Goal: Feedback & Contribution: Submit feedback/report problem

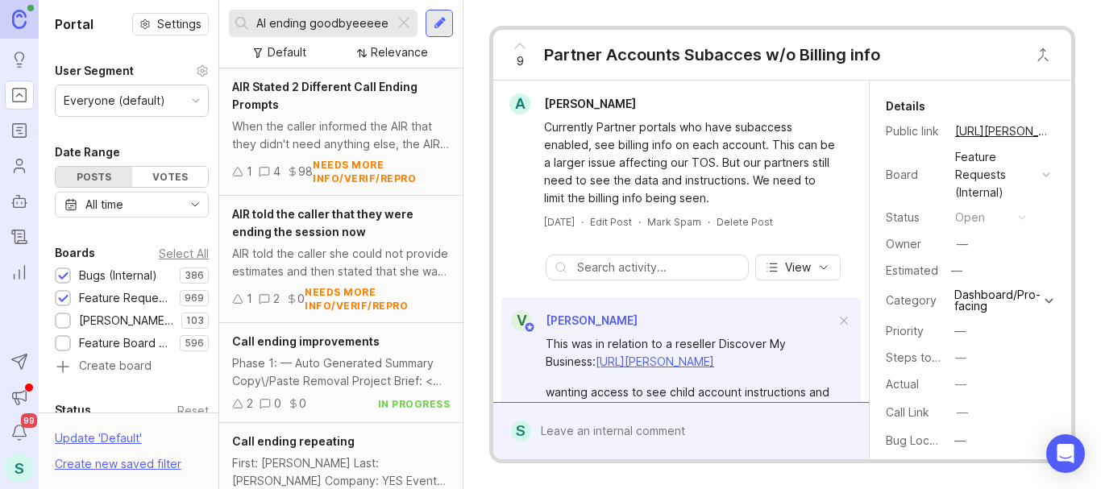
click at [354, 21] on input "AI ending goodbyeeeee" at bounding box center [321, 24] width 131 height 18
click at [354, 23] on input "AI ending goodbyeeeee" at bounding box center [321, 24] width 131 height 18
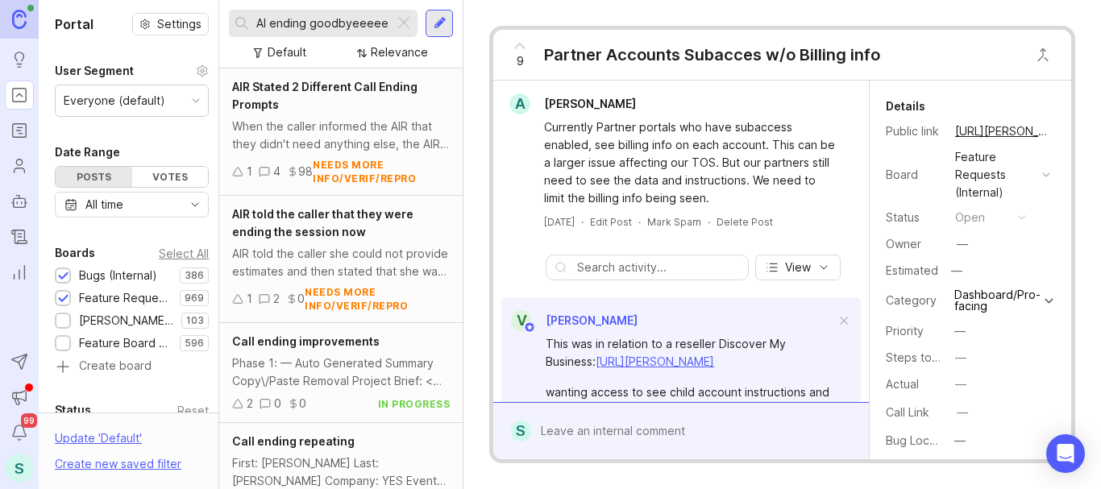
click at [354, 23] on input "AI ending goodbyeeeee" at bounding box center [321, 24] width 131 height 18
click at [390, 26] on div "AI ending goodbyeeeee" at bounding box center [311, 23] width 165 height 27
click at [386, 23] on input "AI ending goodbyeeeee" at bounding box center [321, 24] width 131 height 18
drag, startPoint x: 374, startPoint y: 22, endPoint x: 309, endPoint y: 23, distance: 65.3
click at [309, 23] on input "AI ending goodbyeeeee" at bounding box center [321, 24] width 131 height 18
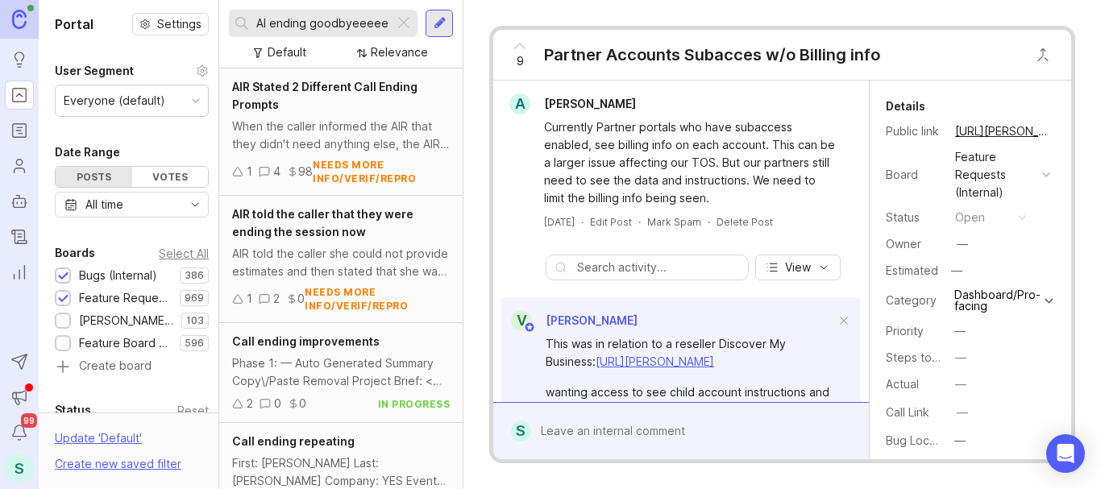
click at [310, 25] on input "AI ending goodbyeeeee" at bounding box center [321, 24] width 131 height 18
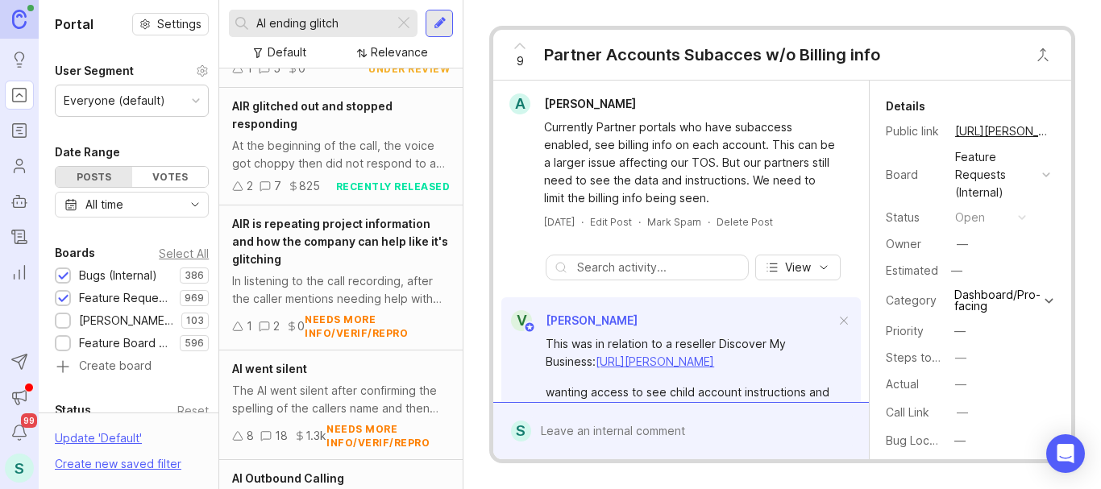
scroll to position [1104, 0]
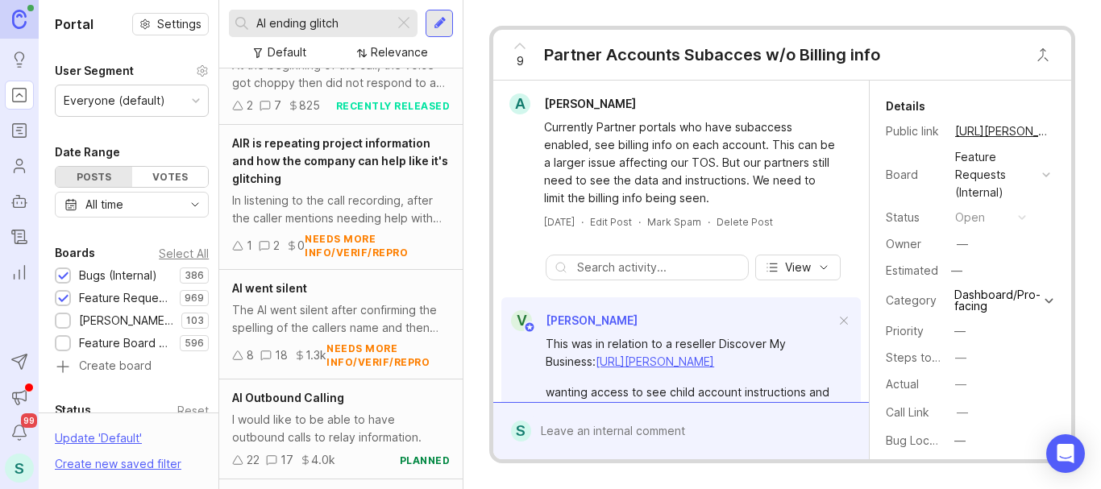
type input "AI ending glitch"
drag, startPoint x: 359, startPoint y: 16, endPoint x: 233, endPoint y: 19, distance: 125.8
click at [233, 19] on div "AI ending glitch" at bounding box center [311, 23] width 165 height 27
click at [426, 27] on div at bounding box center [439, 23] width 27 height 27
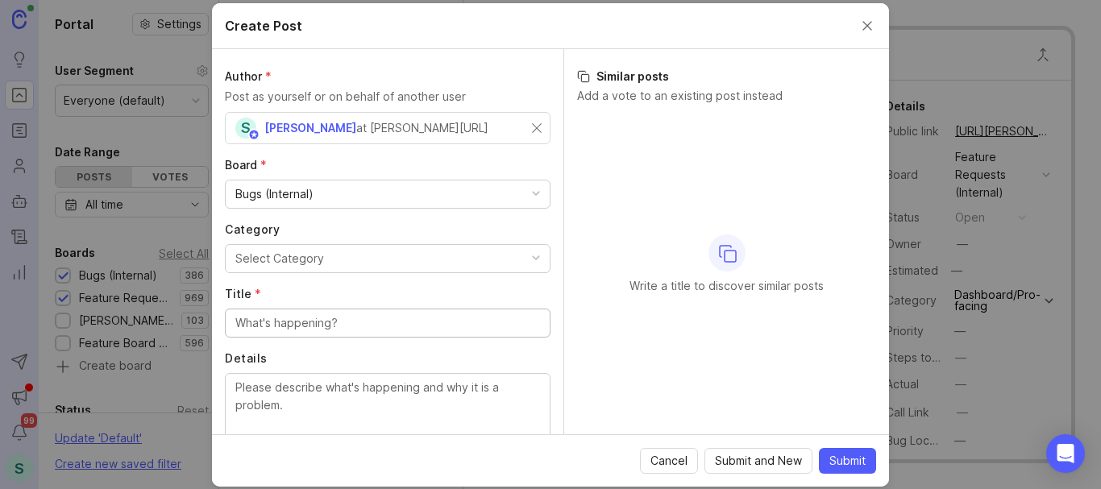
click at [294, 255] on div "Select Category" at bounding box center [279, 259] width 89 height 18
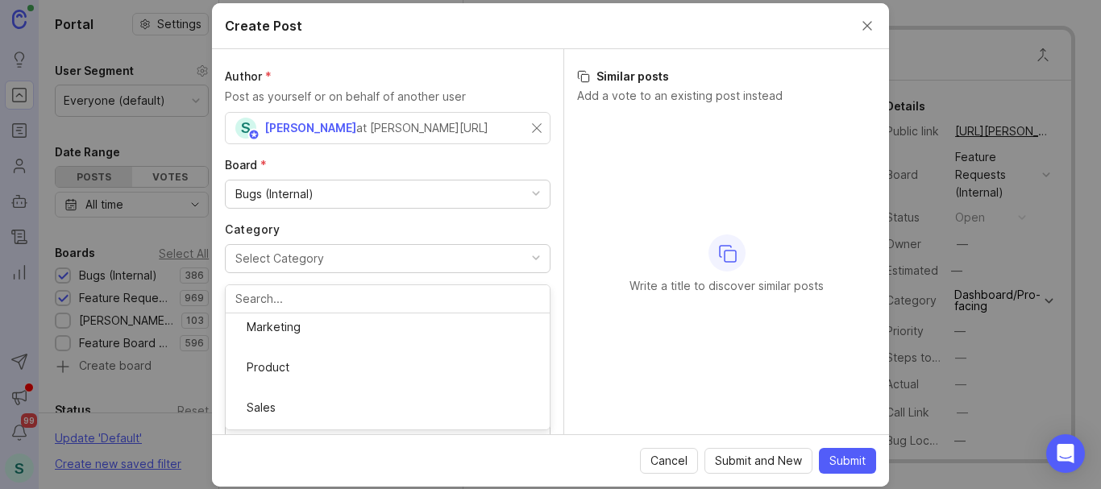
scroll to position [242, 0]
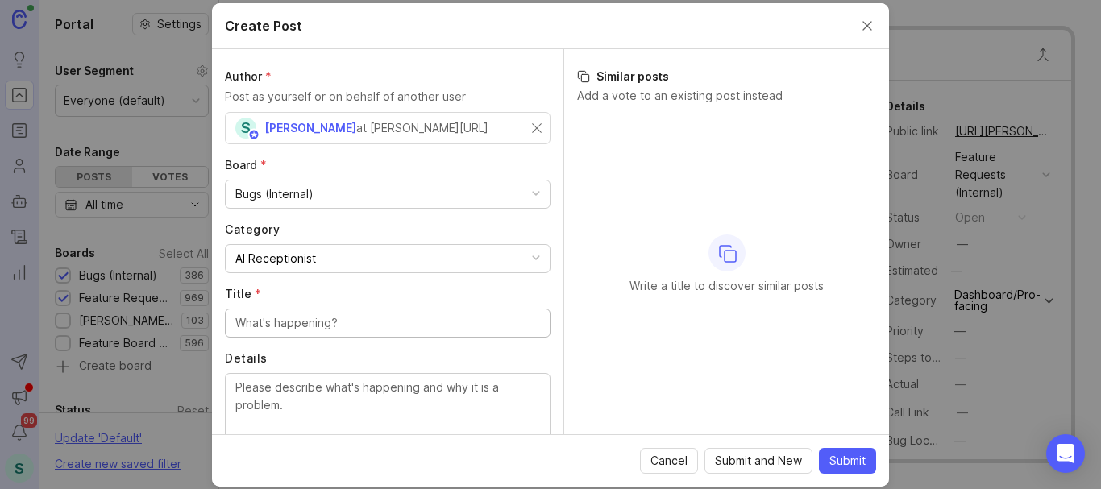
click at [266, 324] on input "Title *" at bounding box center [387, 323] width 305 height 18
paste input "AI ending glitch"
click at [257, 324] on input "AI ending glitch" at bounding box center [387, 323] width 305 height 18
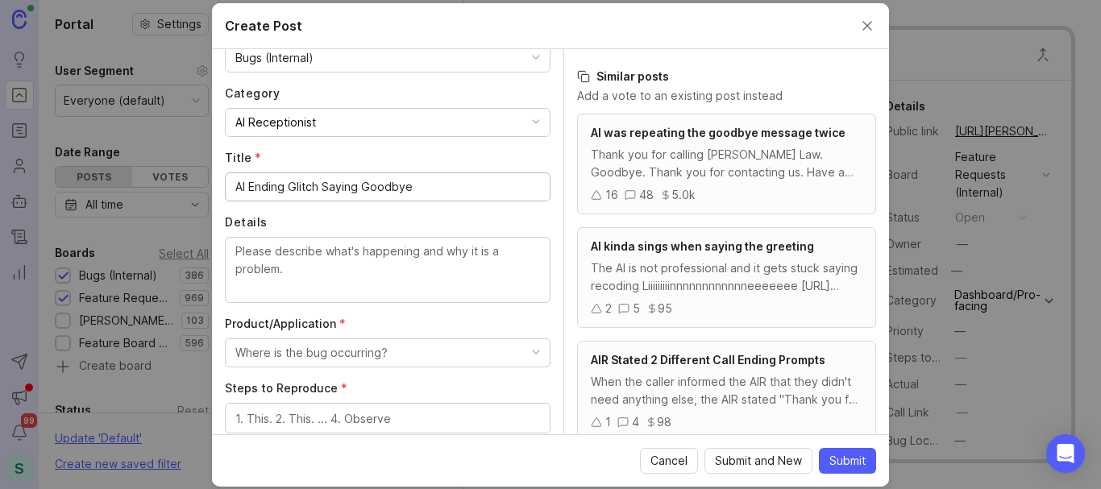
scroll to position [161, 0]
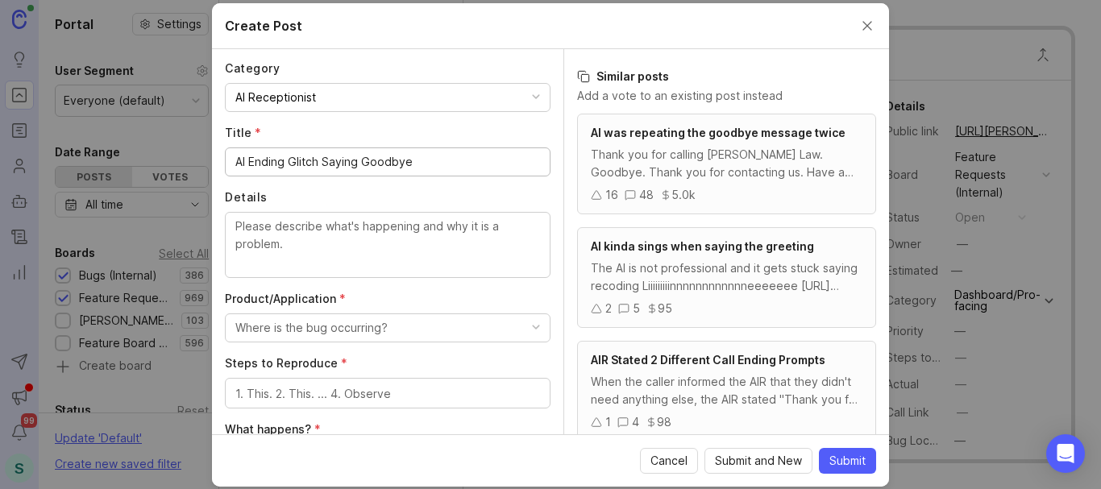
type input "AI Ending Glitch Saying Goodbye"
click at [285, 234] on textarea "Details" at bounding box center [387, 244] width 305 height 53
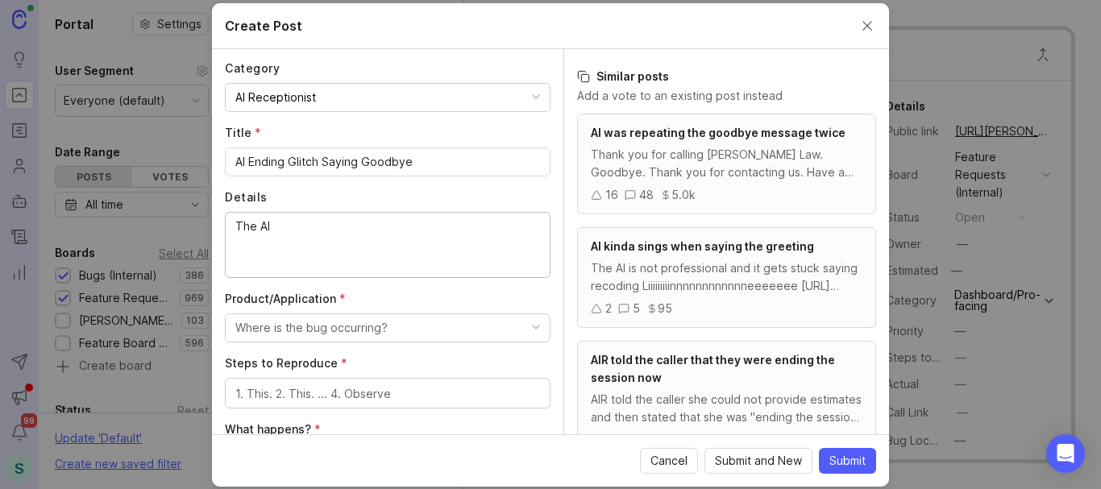
drag, startPoint x: 326, startPoint y: 222, endPoint x: 153, endPoint y: 222, distance: 172.5
click at [153, 222] on div "Create Post Author * Post as yourself or on behalf of another user S [PERSON_NA…" at bounding box center [550, 244] width 1101 height 489
paste textarea "glitched at the end and stated Goodbyeeeeeeee."
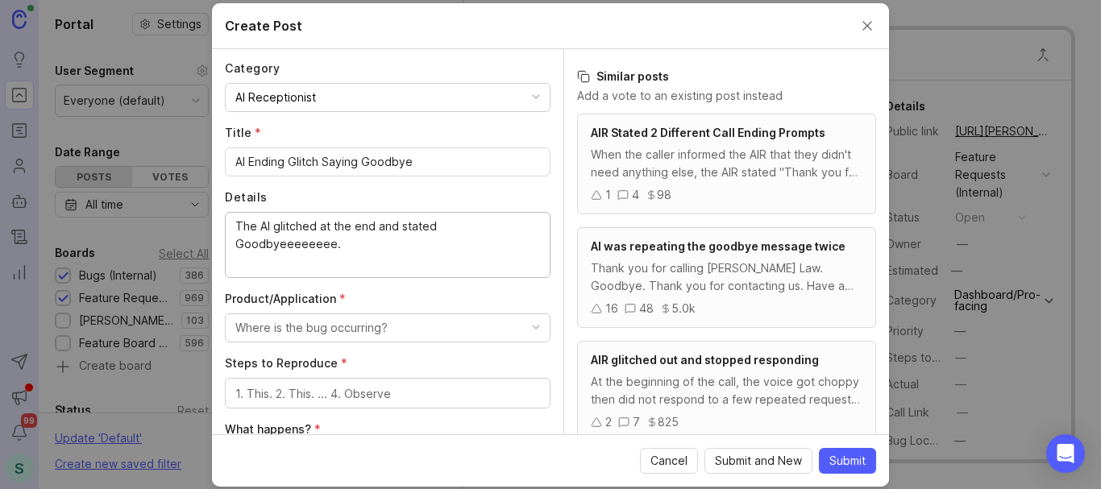
scroll to position [322, 0]
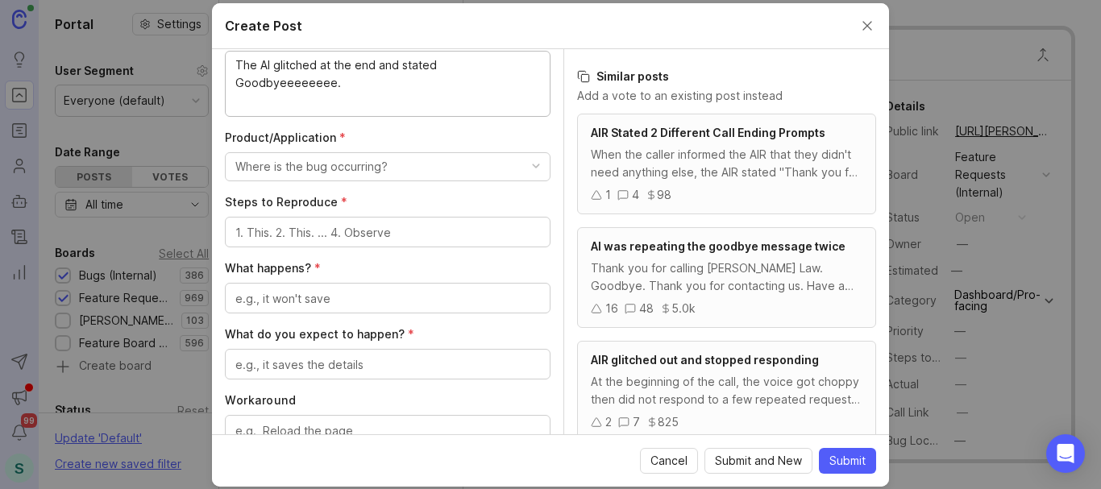
type textarea "The AI glitched at the end and stated Goodbyeeeeeeee."
click at [338, 165] on div "Where is the bug occurring?" at bounding box center [311, 167] width 152 height 18
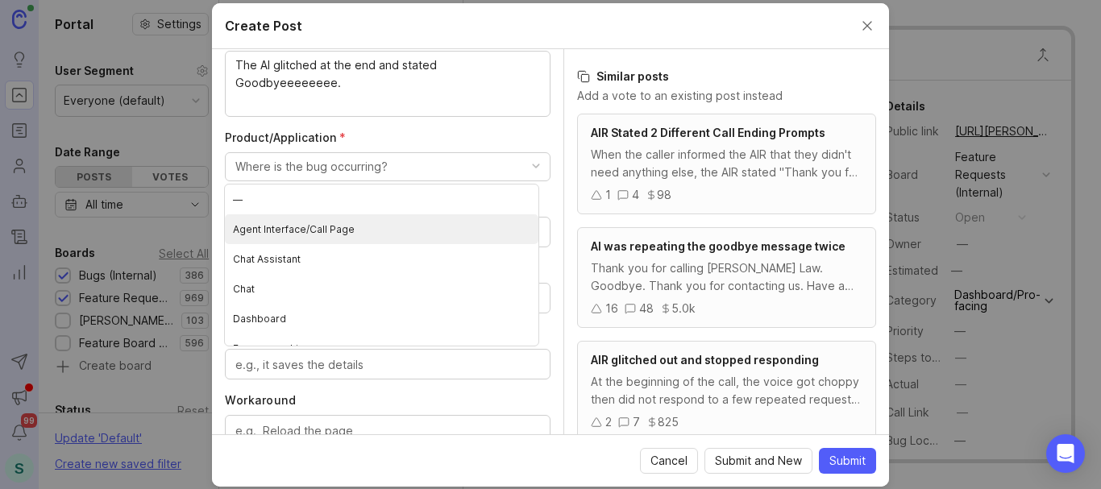
click at [383, 223] on Page "Agent Interface/Call Page" at bounding box center [382, 229] width 314 height 30
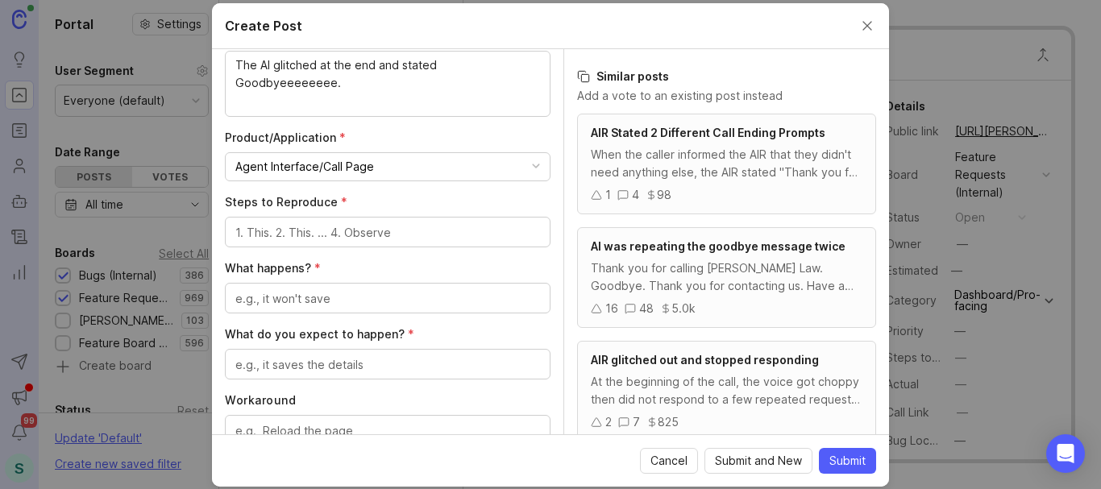
click at [335, 171] on div "Agent Interface/Call Page" at bounding box center [304, 167] width 139 height 18
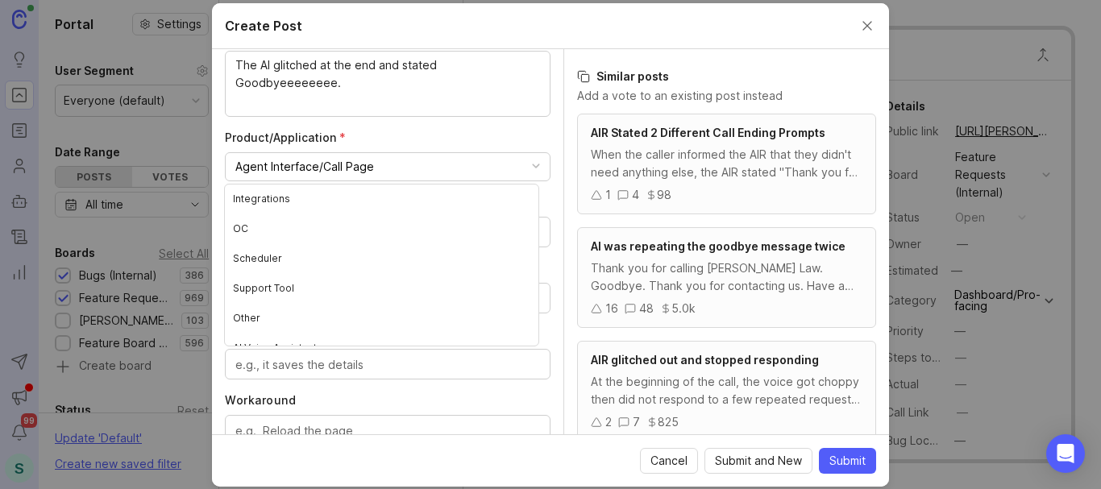
scroll to position [197, 0]
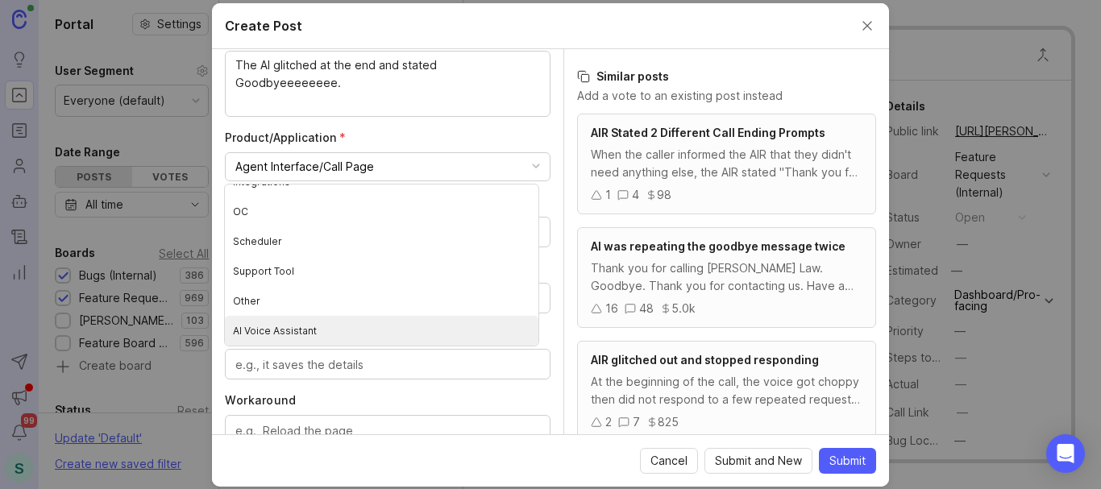
click at [300, 331] on Assistant "AI Voice Assistant" at bounding box center [382, 331] width 314 height 30
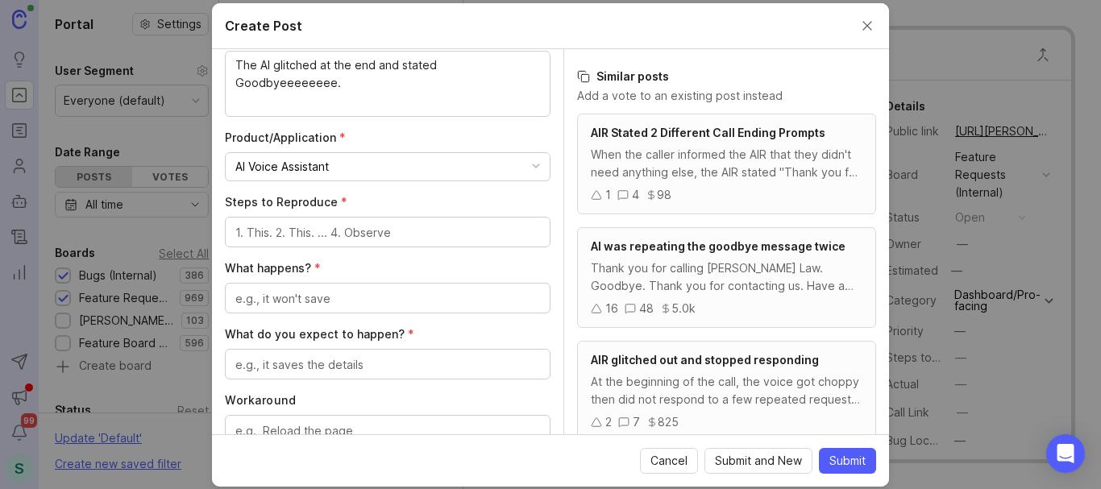
click at [302, 227] on textarea "Steps to Reproduce *" at bounding box center [387, 233] width 305 height 18
click at [320, 290] on textarea "What happens? *" at bounding box center [387, 299] width 305 height 18
drag, startPoint x: 310, startPoint y: 228, endPoint x: 207, endPoint y: 235, distance: 102.6
click at [207, 235] on div "Create Post Author * Post as yourself or on behalf of another user S [PERSON_NA…" at bounding box center [550, 244] width 1101 height 489
type textarea "Existing Client Call"
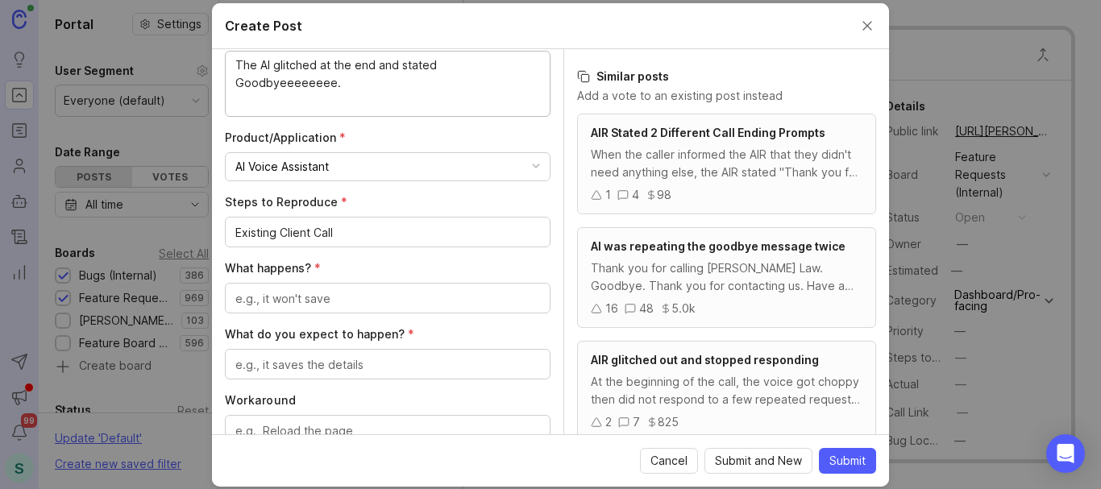
drag, startPoint x: 329, startPoint y: 78, endPoint x: 208, endPoint y: 68, distance: 121.4
click at [305, 297] on textarea "What happens? *" at bounding box center [387, 299] width 305 height 18
paste textarea "The AI glitched at the end and stated Goodbyeeeeeeee."
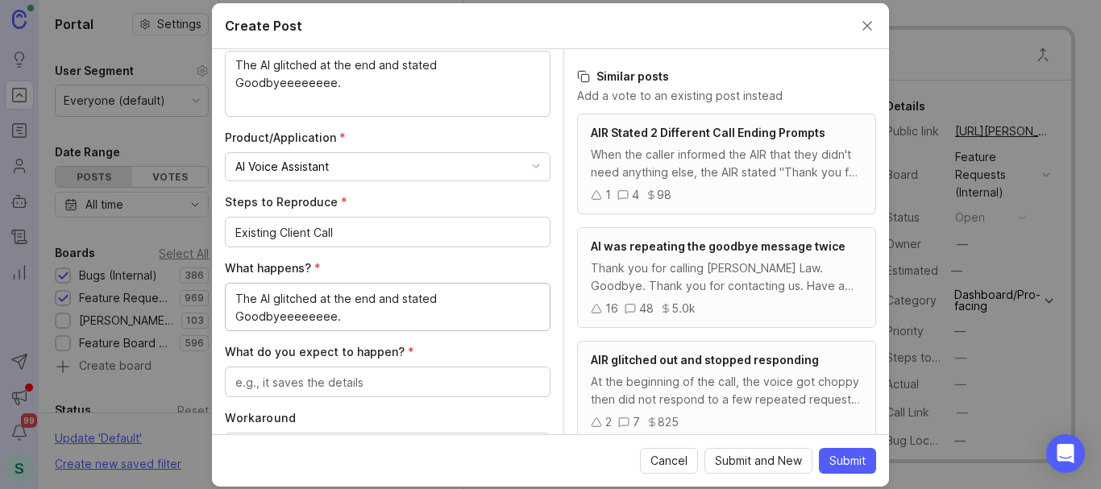
type textarea "The AI glitched at the end and stated Goodbyeeeeeeee."
click at [313, 385] on textarea "What do you expect to happen? *" at bounding box center [387, 383] width 305 height 18
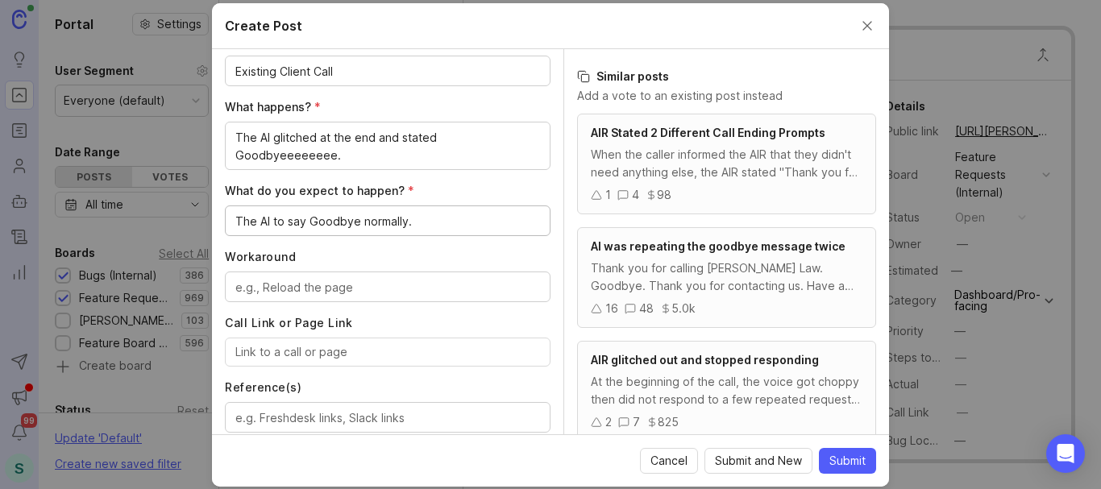
type textarea "The AI to say Goodbye normally."
click at [285, 284] on textarea "Workaround" at bounding box center [387, 288] width 305 height 18
type textarea "none"
click at [315, 349] on input "Call Link or Page Link" at bounding box center [387, 352] width 305 height 18
paste input "[URL][PERSON_NAME]"
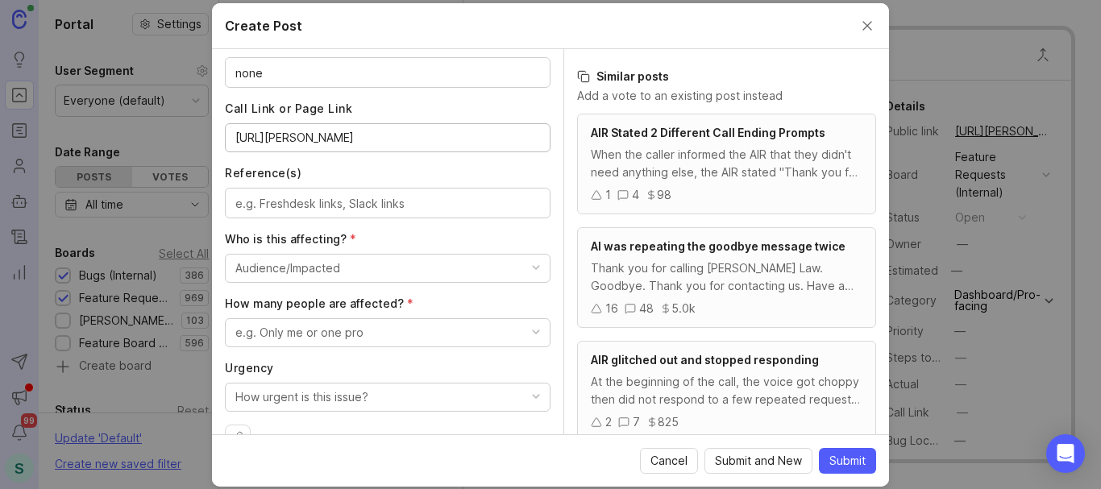
scroll to position [726, 0]
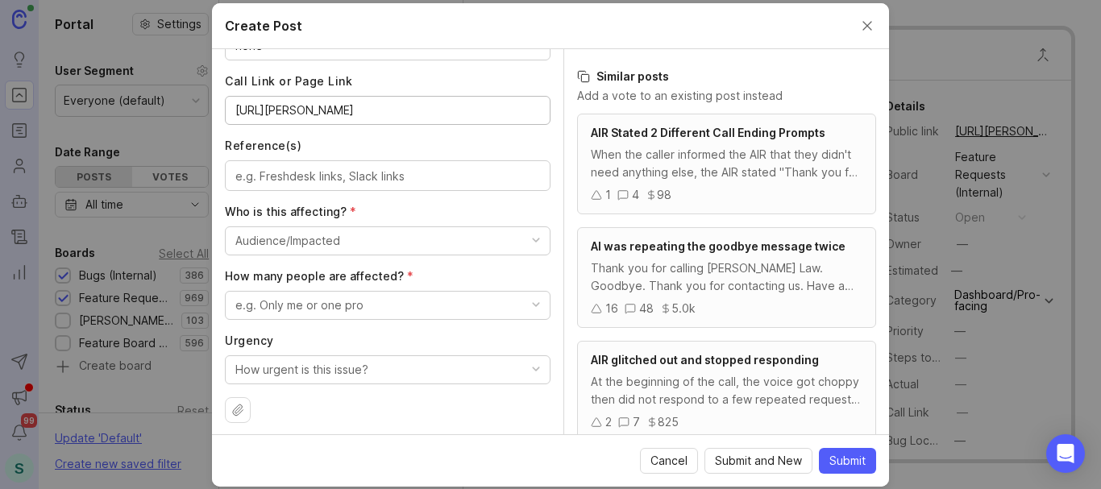
type input "[URL][PERSON_NAME]"
click at [302, 249] on div "Audience/Impacted" at bounding box center [287, 241] width 105 height 18
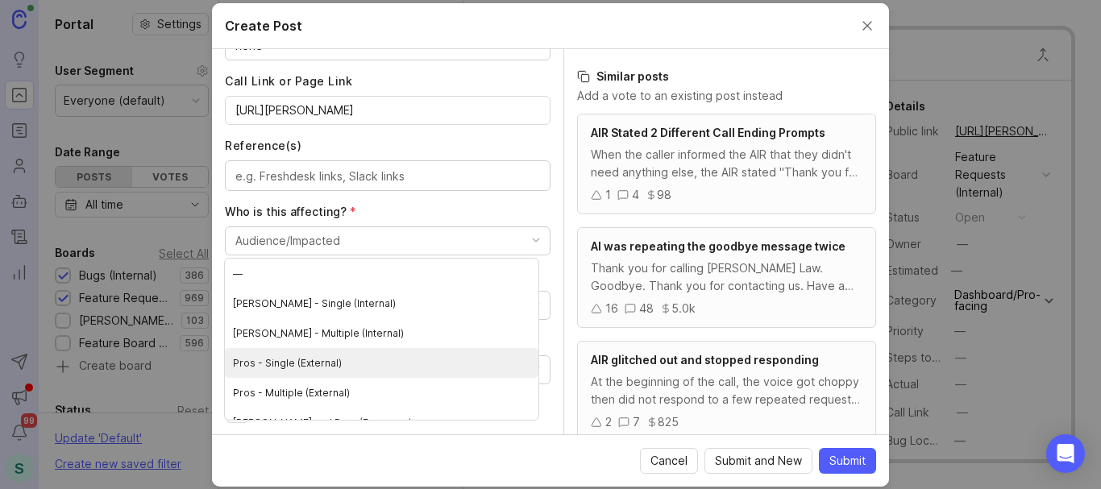
click at [355, 364] on \(External\) "Pros - Single (External)" at bounding box center [382, 363] width 314 height 30
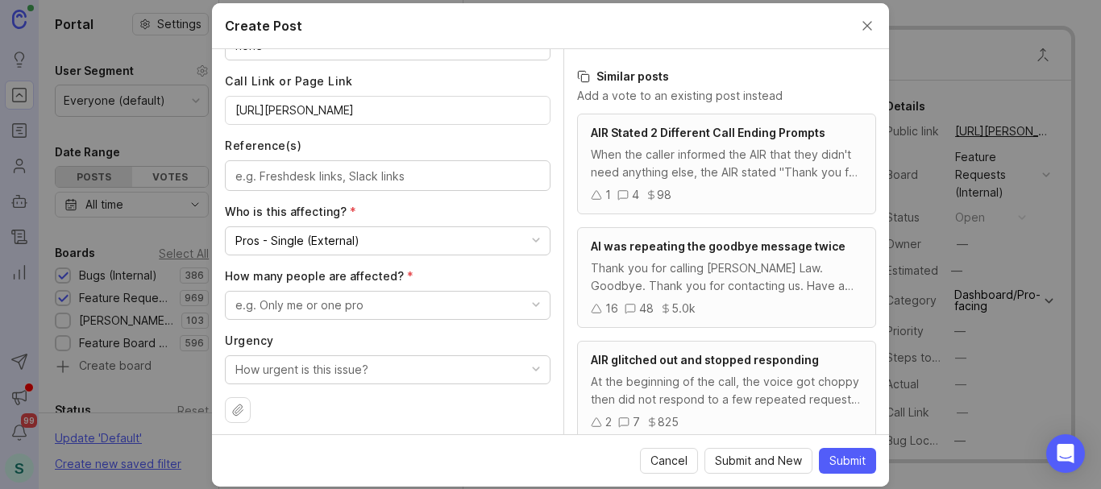
click at [312, 310] on div "e.g. Only me or one pro" at bounding box center [299, 306] width 128 height 18
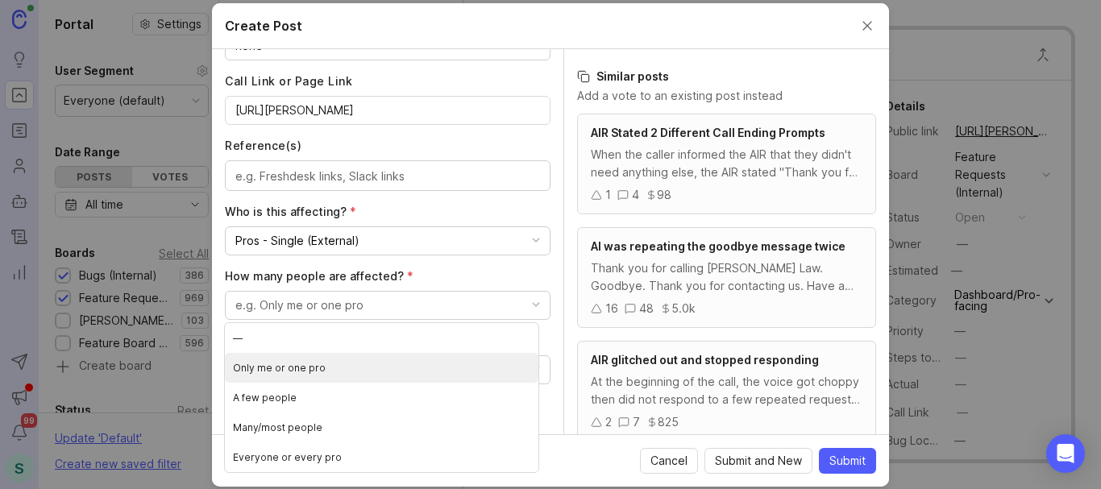
click at [319, 375] on pro "Only me or one pro" at bounding box center [382, 368] width 314 height 30
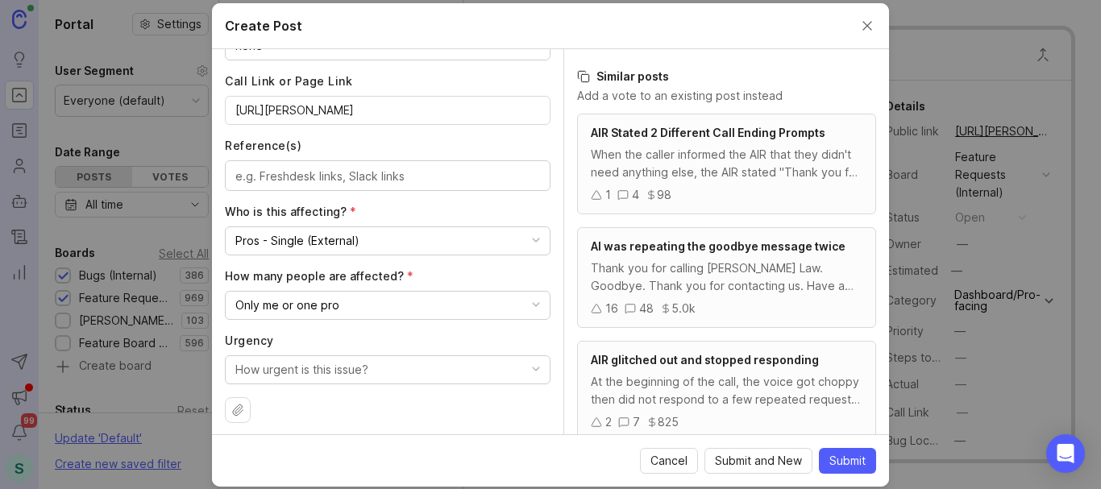
scroll to position [734, 0]
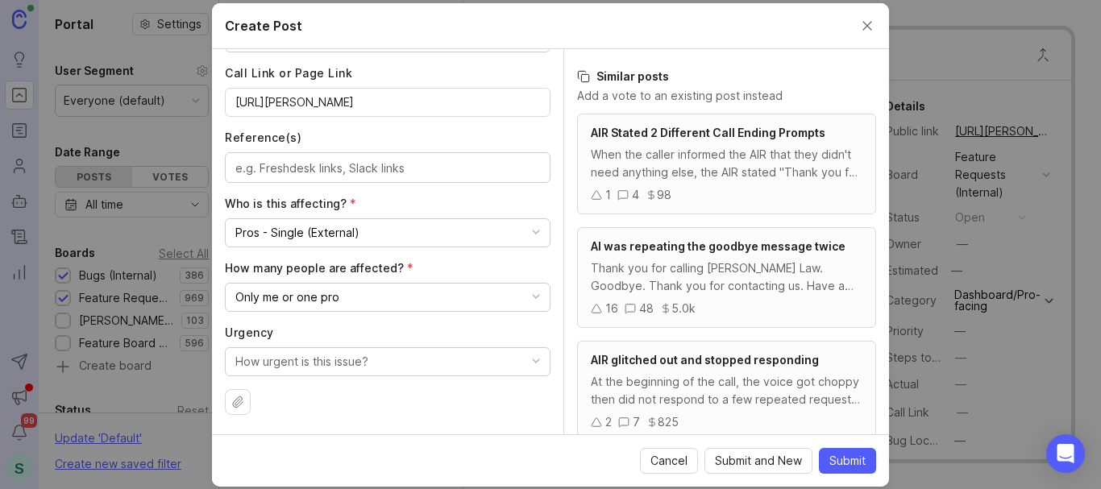
click at [302, 356] on div "How urgent is this issue?" at bounding box center [301, 362] width 133 height 18
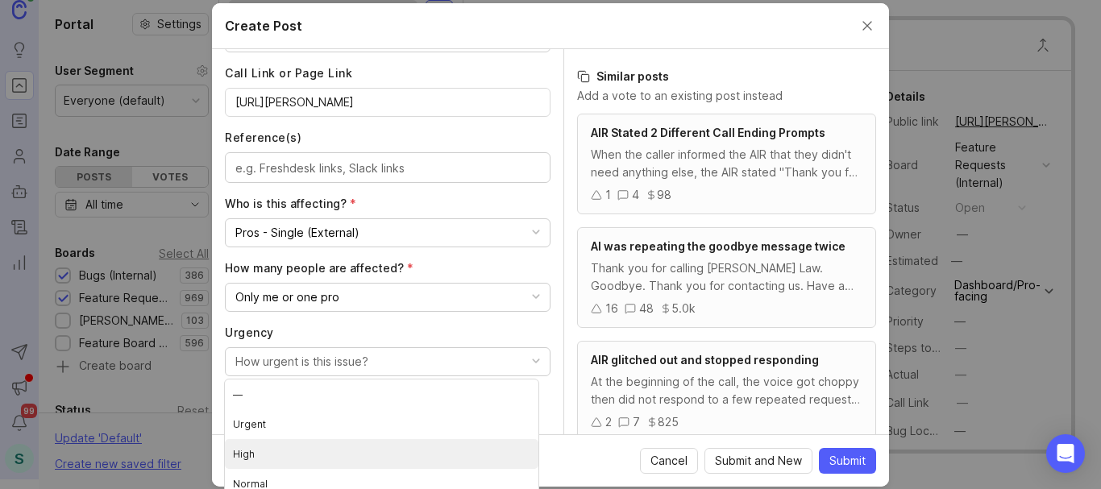
scroll to position [19, 0]
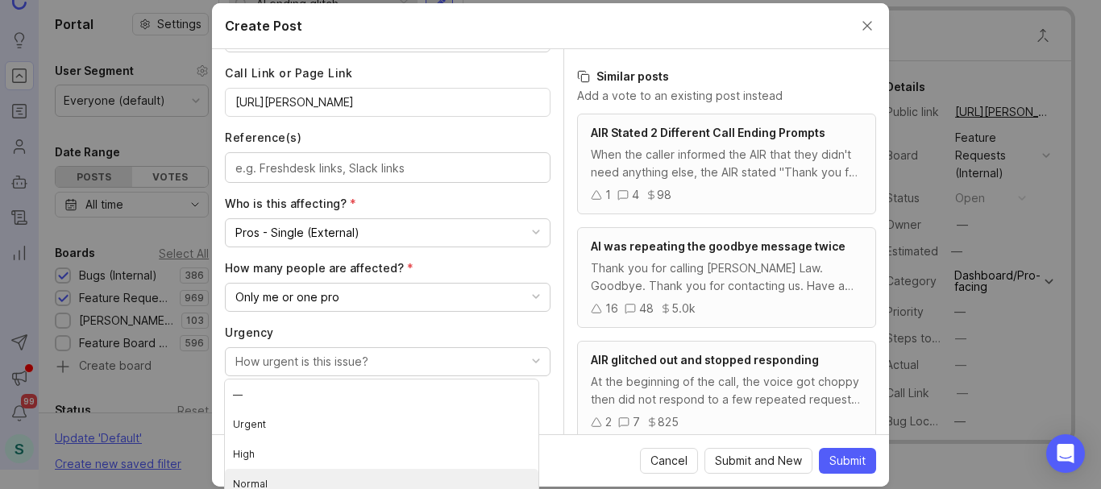
click at [253, 480] on li "Normal" at bounding box center [382, 484] width 314 height 30
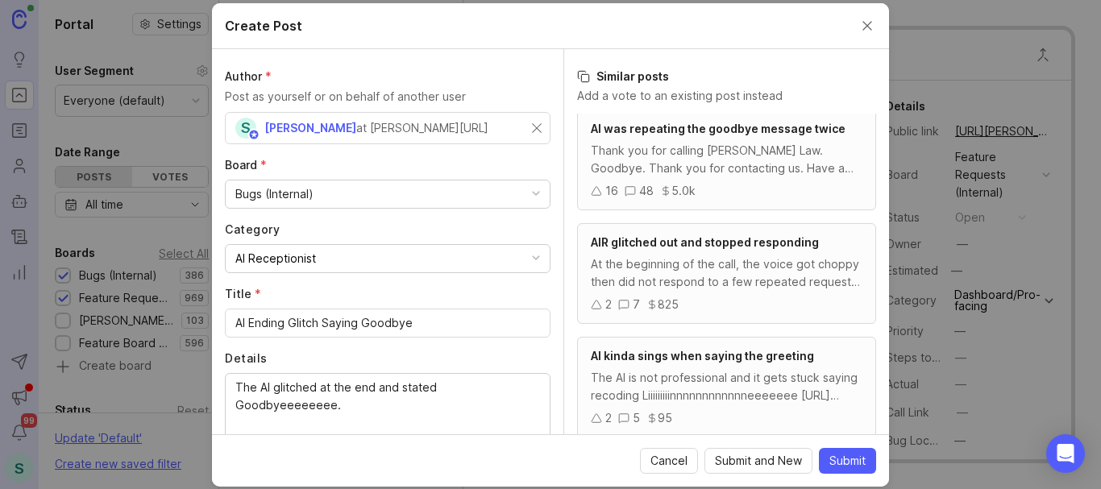
scroll to position [0, 0]
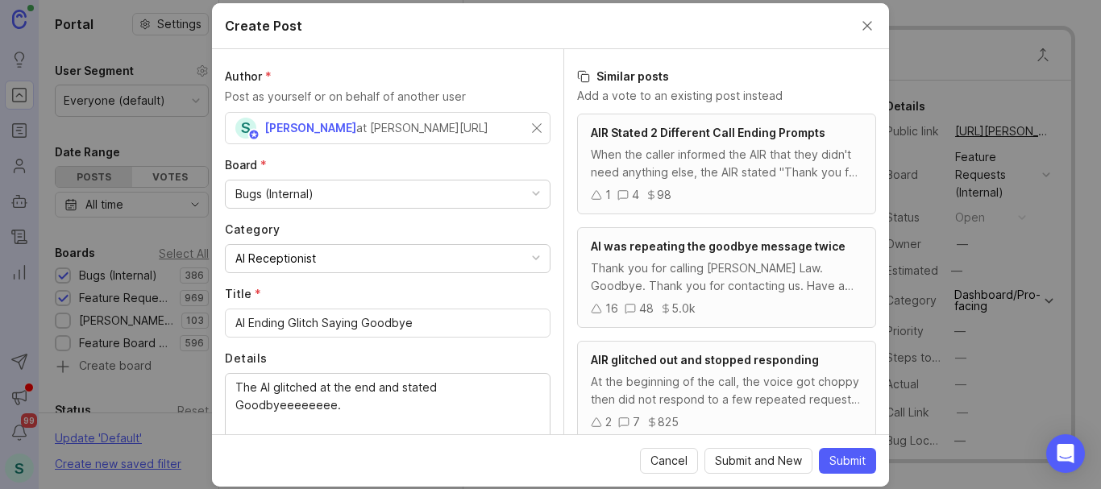
click at [837, 468] on span "Submit" at bounding box center [848, 461] width 36 height 16
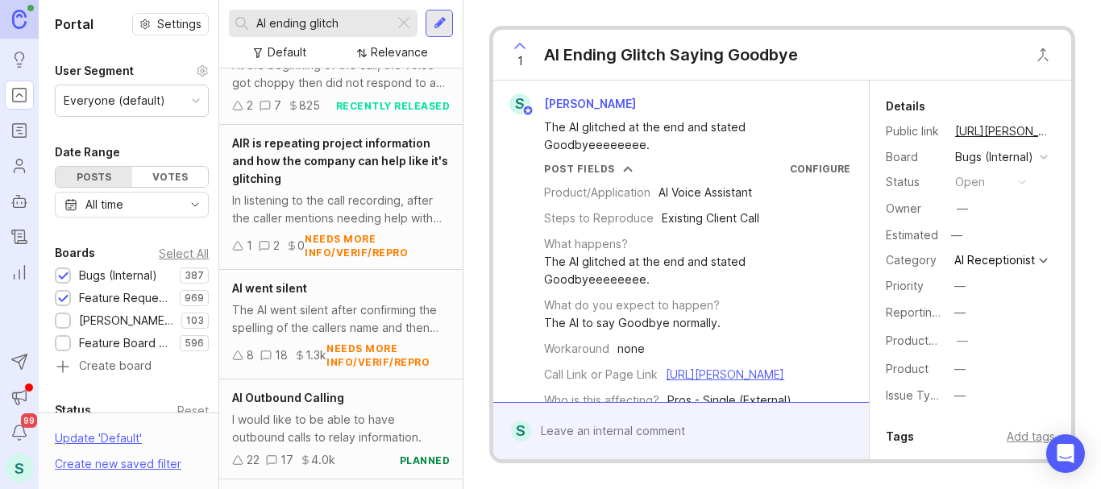
click at [306, 23] on input "AI ending glitch" at bounding box center [321, 24] width 131 height 18
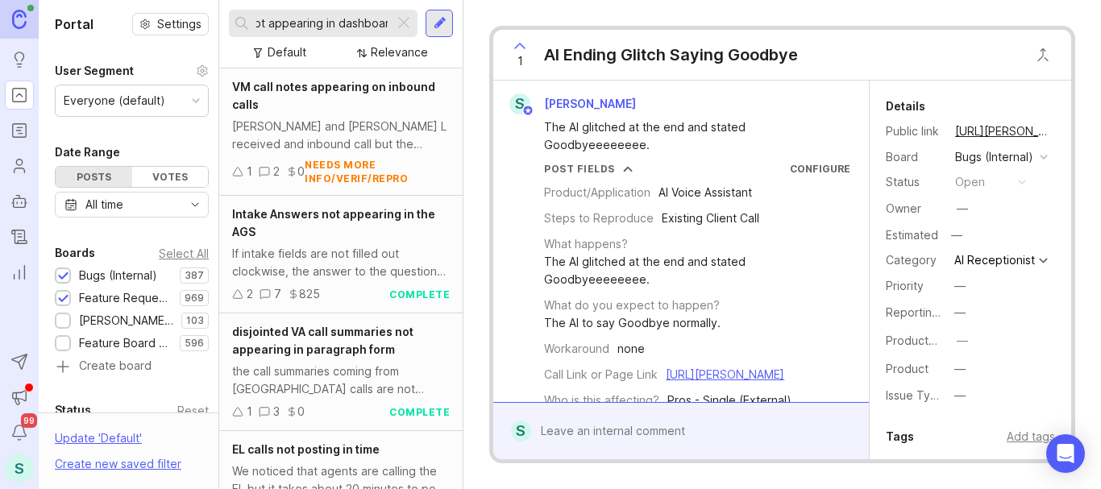
scroll to position [0, 43]
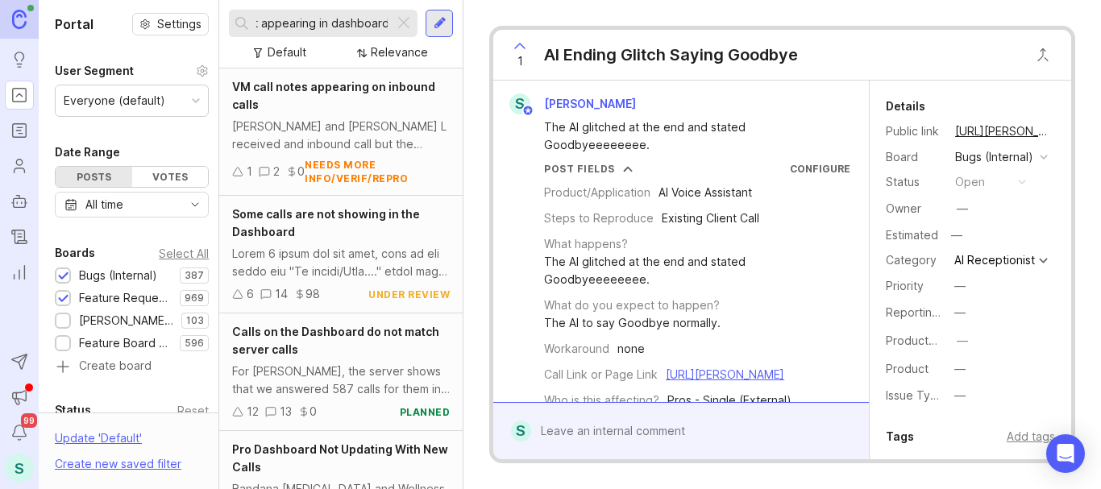
type input "calls not appearing in dashboard"
click at [372, 227] on div "Some calls are not showing in the Dashboard" at bounding box center [341, 223] width 218 height 35
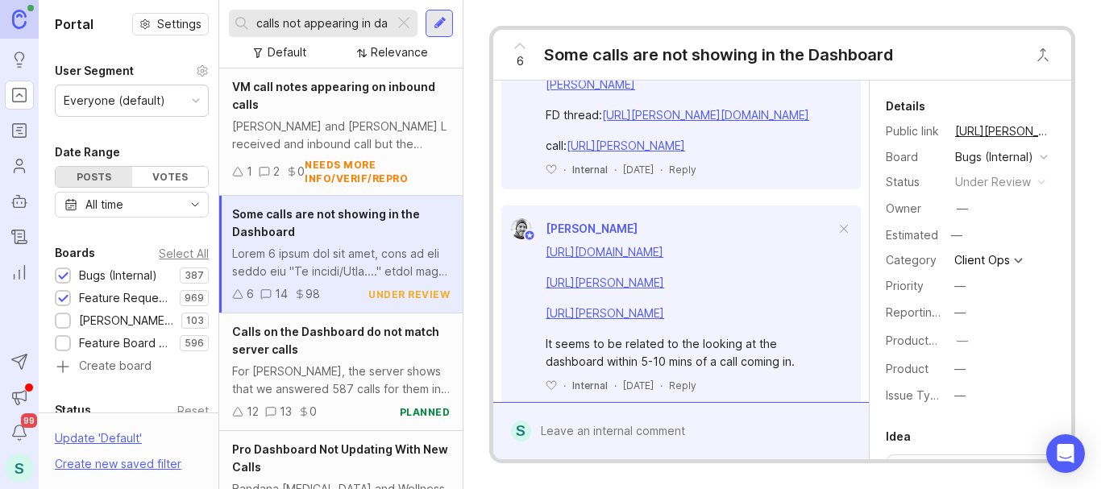
scroll to position [2257, 0]
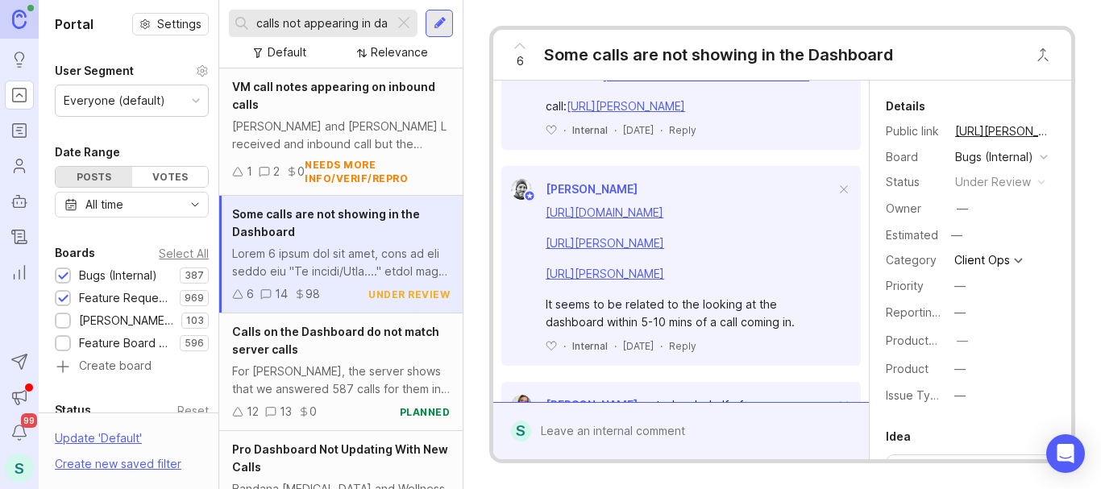
click at [298, 360] on div "Calls on the Dashboard do not match server calls For [PERSON_NAME], the server …" at bounding box center [340, 373] width 243 height 118
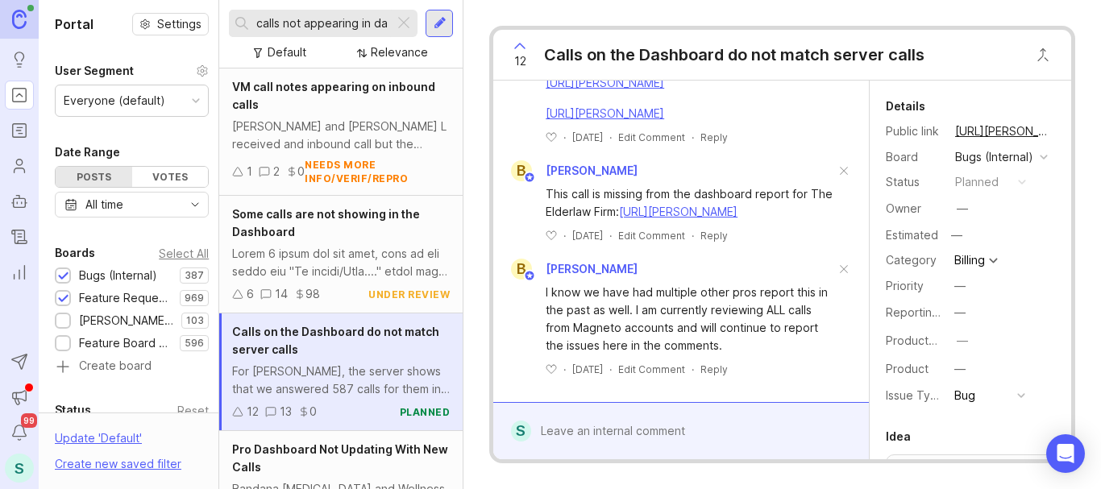
scroll to position [2275, 0]
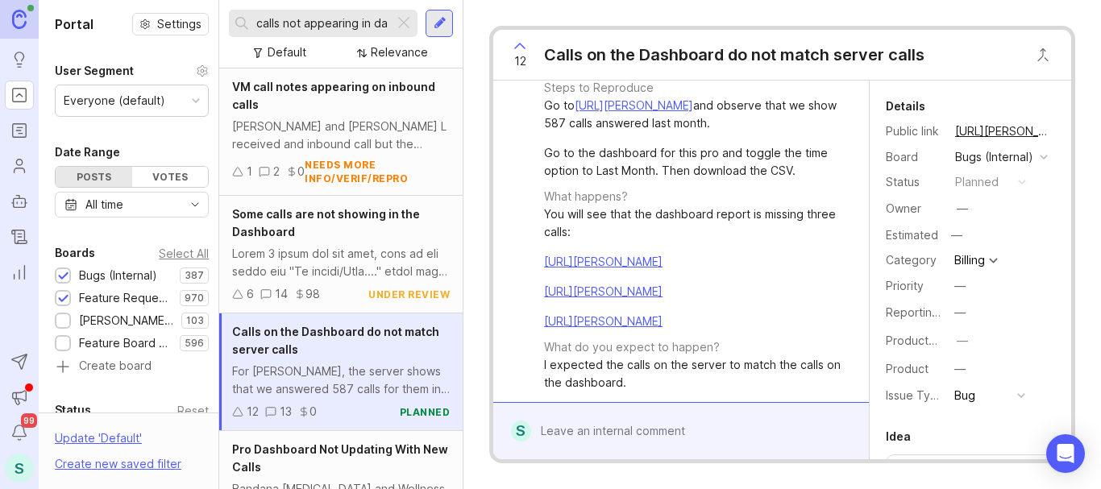
scroll to position [161, 0]
